Goal: Information Seeking & Learning: Learn about a topic

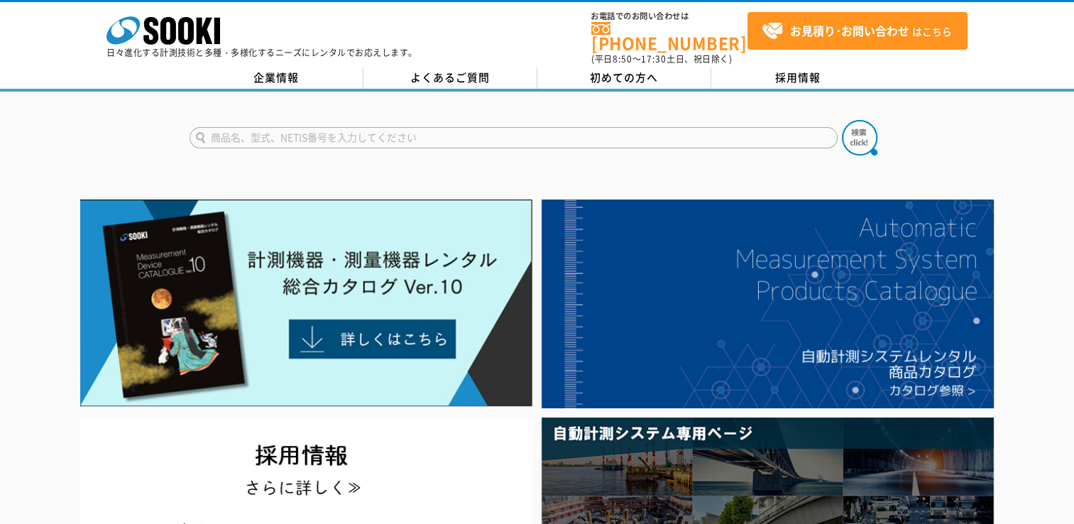
click at [321, 135] on input "text" at bounding box center [513, 137] width 648 height 21
type input "ね"
type input "熱中症"
click at [872, 131] on img at bounding box center [859, 137] width 35 height 35
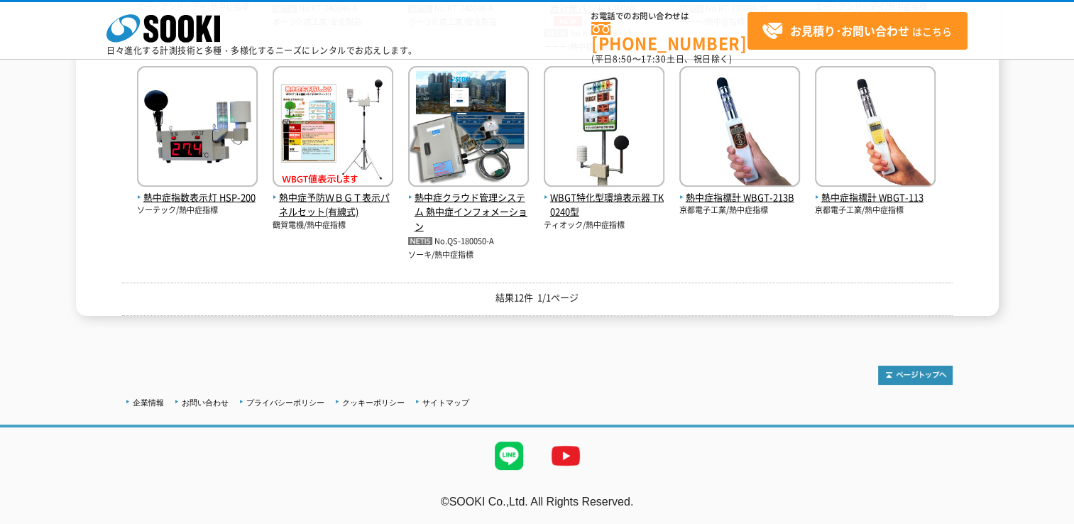
scroll to position [121, 0]
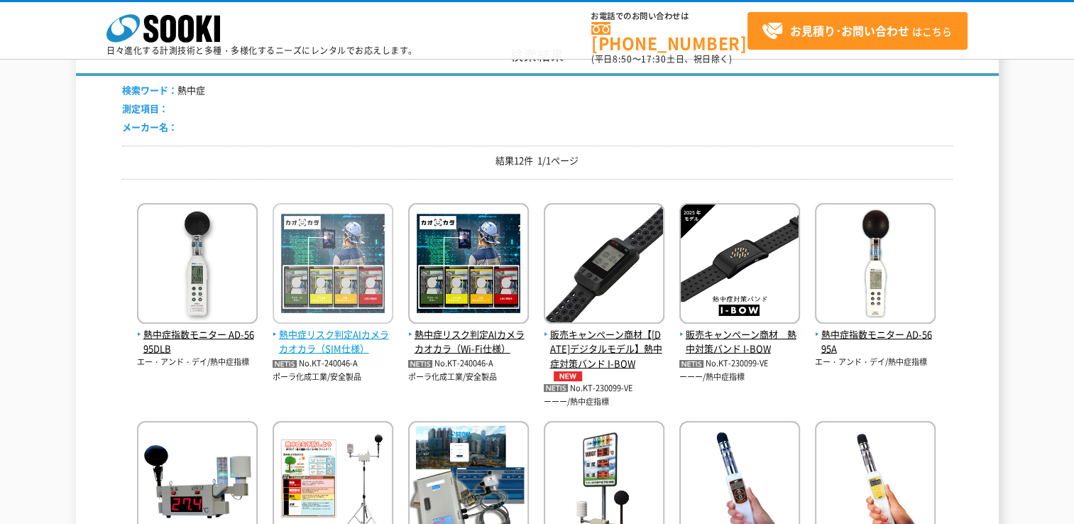
click at [335, 336] on span "熱中症リスク判定AIカメラ カオカラ（SIM仕様）" at bounding box center [333, 342] width 121 height 30
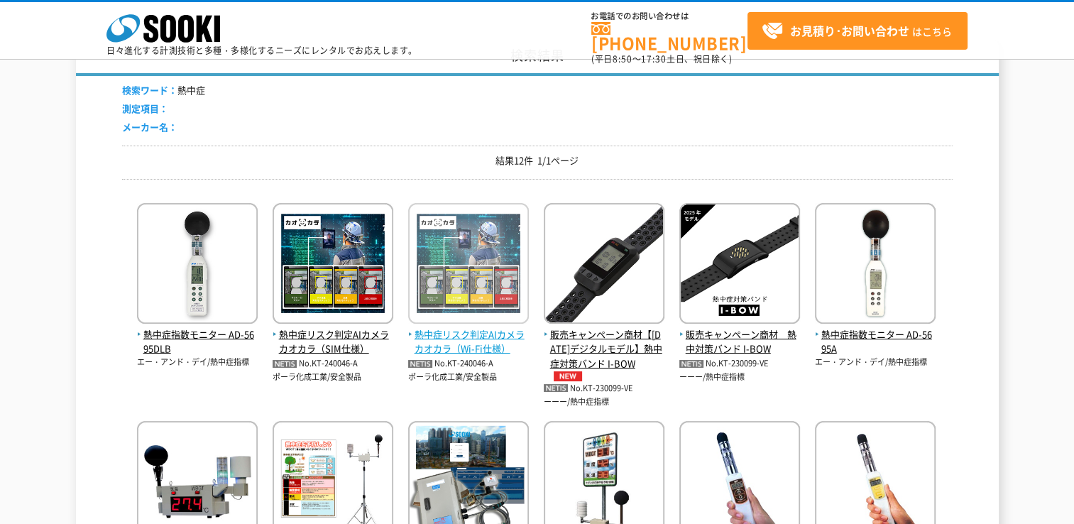
click at [438, 275] on img at bounding box center [468, 265] width 121 height 124
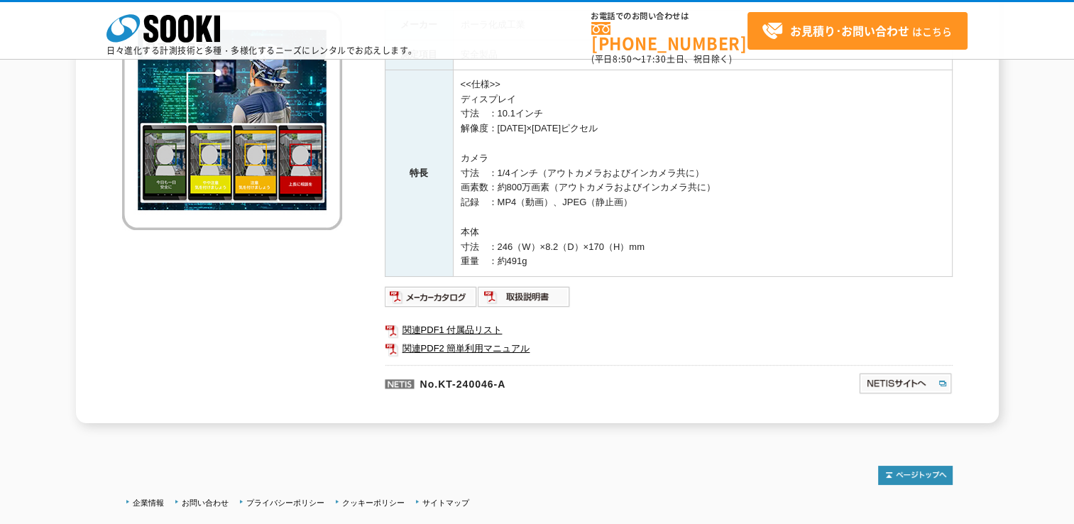
scroll to position [216, 0]
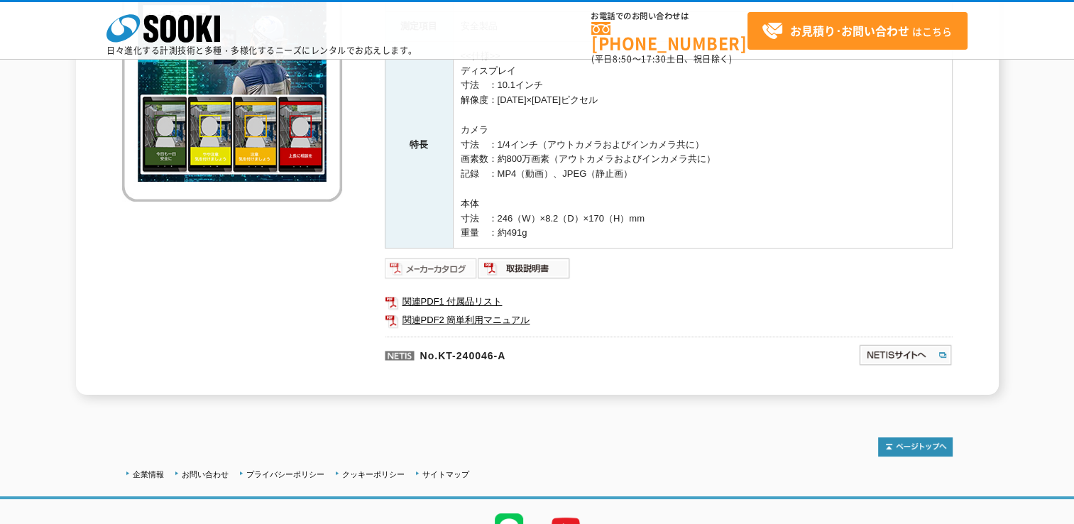
click at [448, 268] on img at bounding box center [431, 268] width 93 height 23
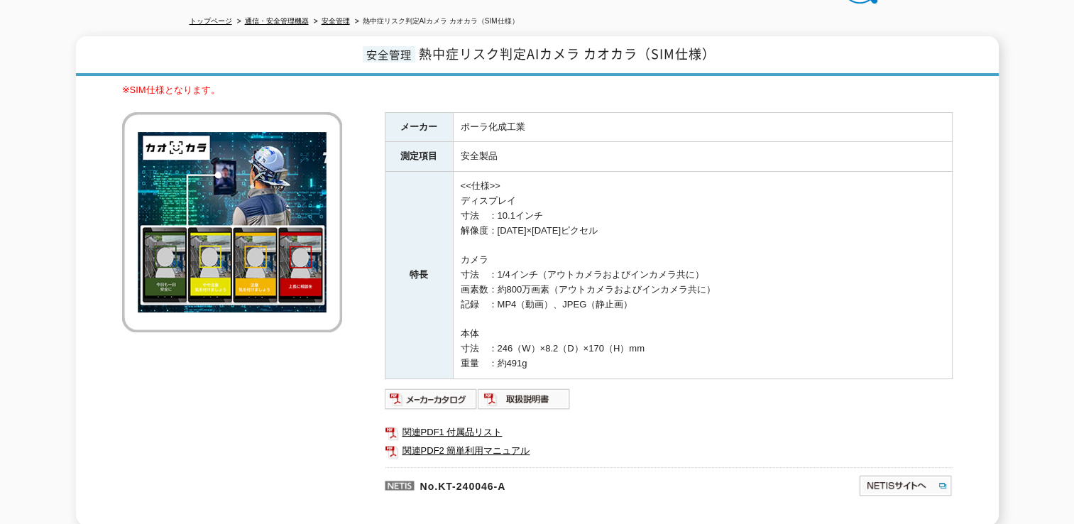
scroll to position [4, 0]
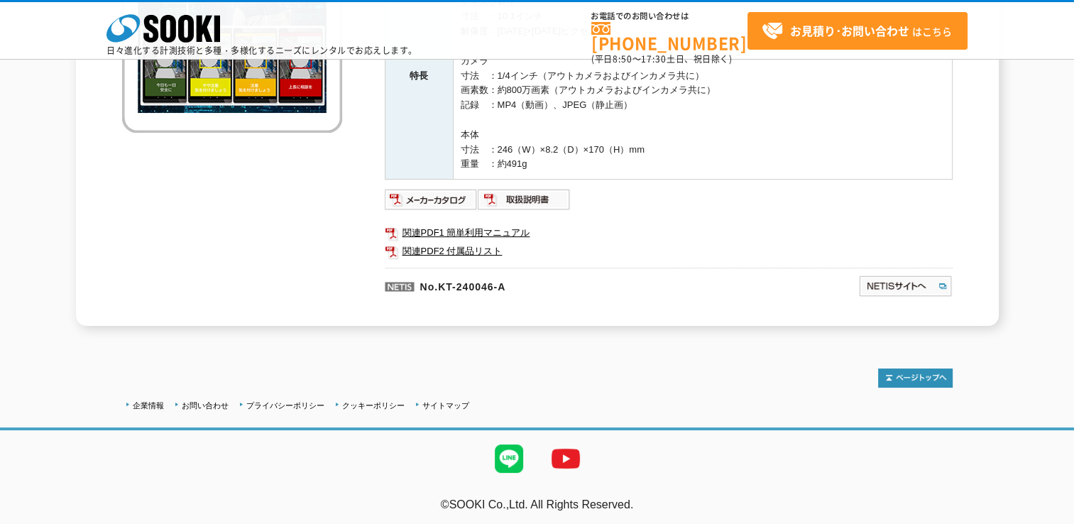
scroll to position [287, 0]
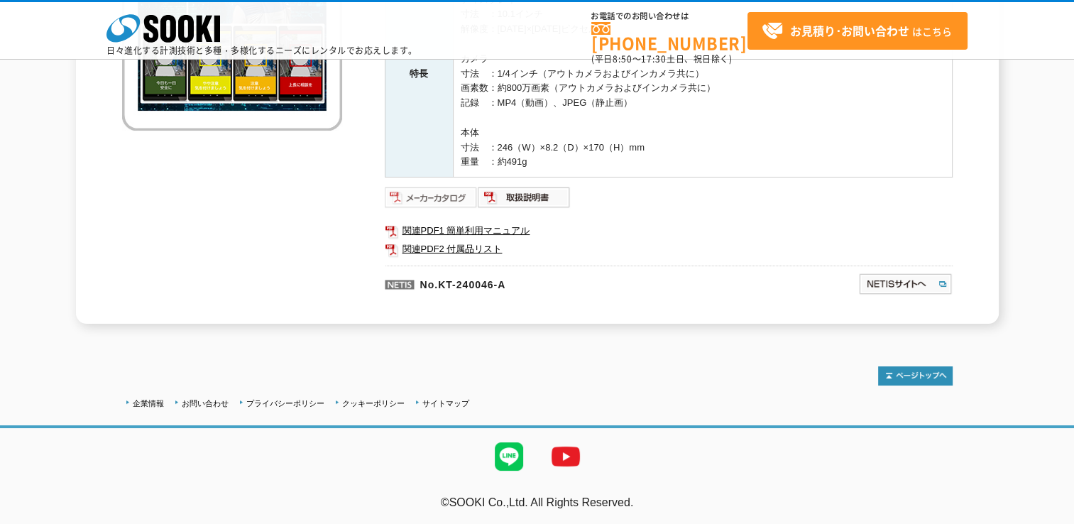
click at [451, 199] on img at bounding box center [431, 197] width 93 height 23
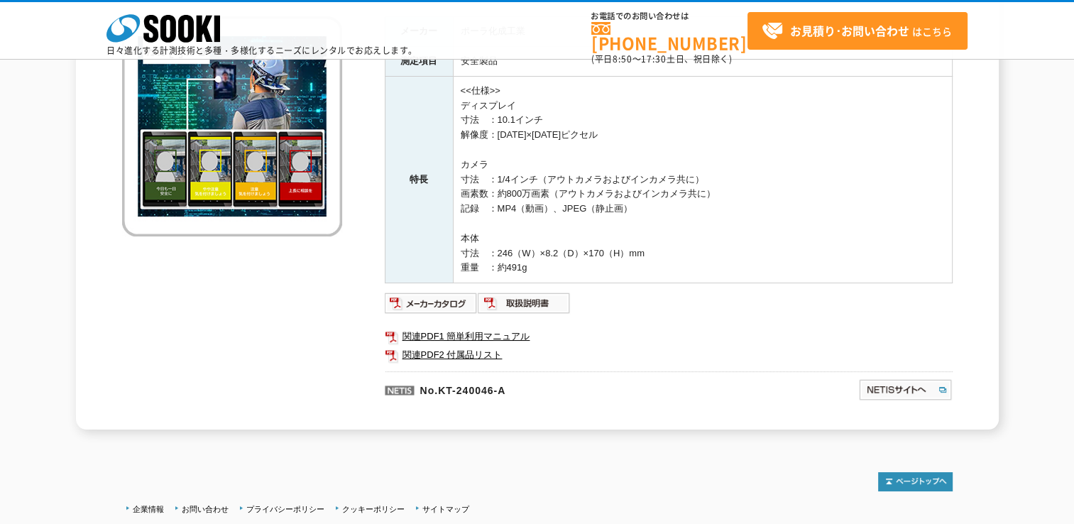
scroll to position [213, 0]
